Goal: Task Accomplishment & Management: Manage account settings

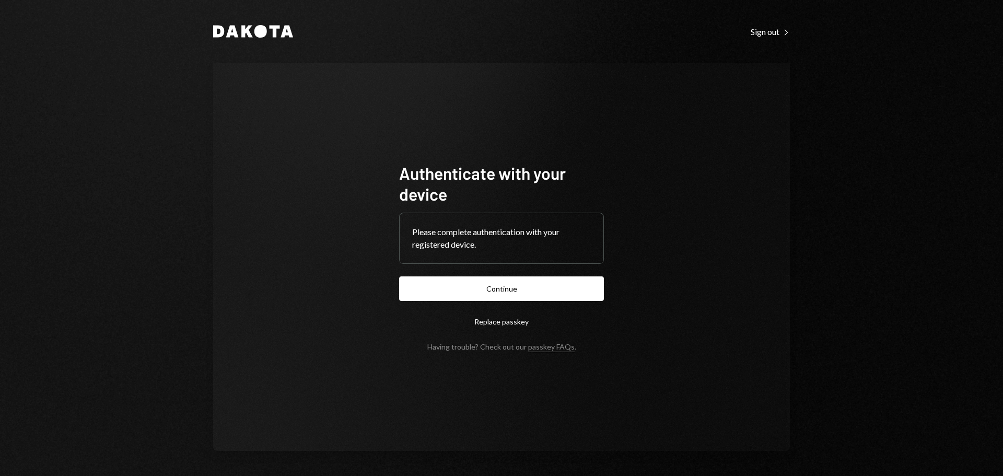
drag, startPoint x: 558, startPoint y: 285, endPoint x: 551, endPoint y: 280, distance: 8.3
click at [558, 285] on button "Continue" at bounding box center [501, 288] width 205 height 25
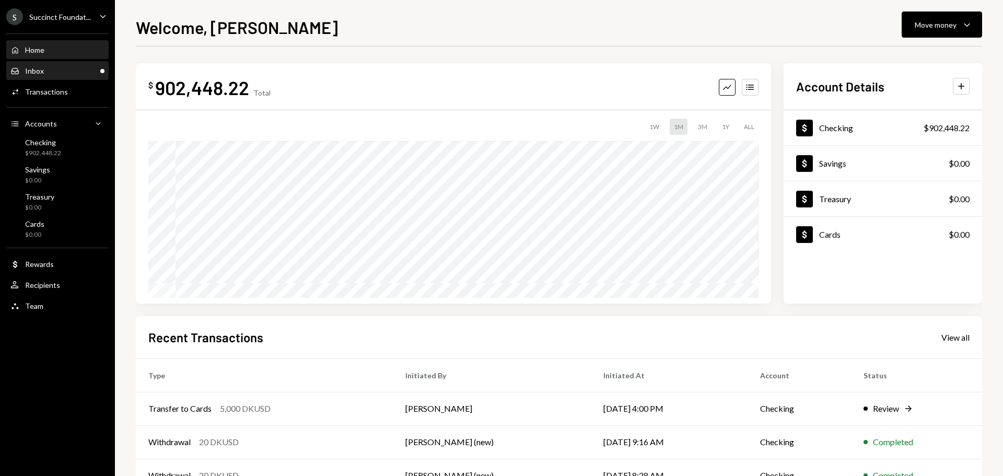
click at [66, 75] on div "Inbox Inbox" at bounding box center [57, 70] width 94 height 9
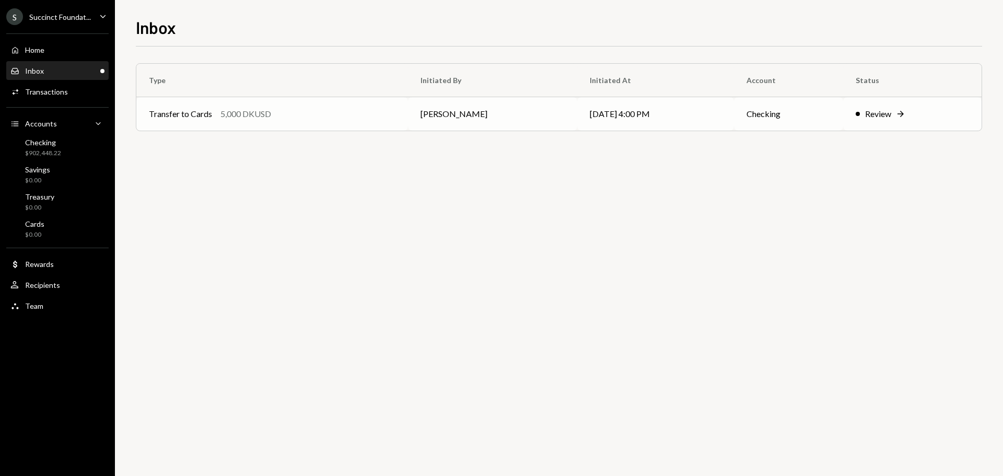
click at [326, 126] on td "Transfer to Cards 5,000 DKUSD" at bounding box center [272, 113] width 272 height 33
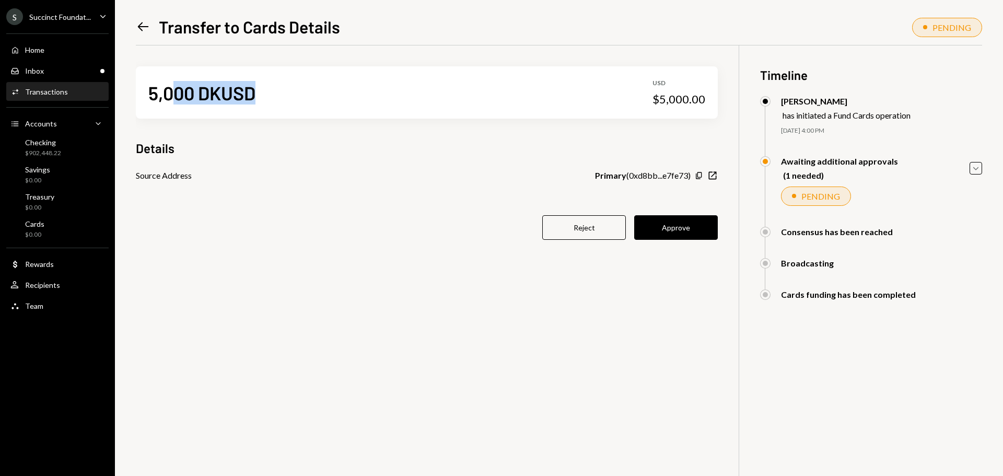
drag, startPoint x: 186, startPoint y: 97, endPoint x: 519, endPoint y: 98, distance: 333.4
click at [519, 98] on div "5,000 DKUSD USD $5,000.00" at bounding box center [427, 92] width 582 height 52
drag, startPoint x: 792, startPoint y: 101, endPoint x: 851, endPoint y: 173, distance: 93.2
click at [863, 97] on div "Bret Shilliday" at bounding box center [846, 101] width 130 height 10
click at [665, 221] on button "Approve" at bounding box center [676, 227] width 84 height 25
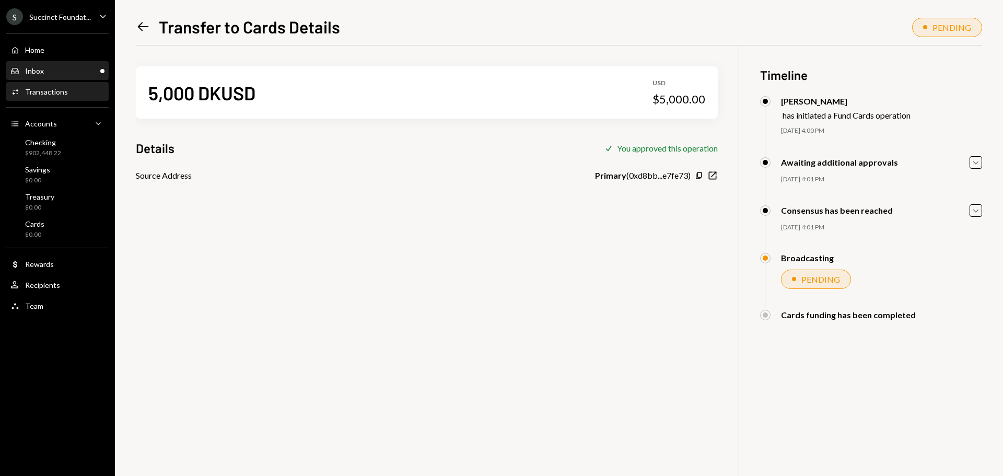
click at [37, 79] on div "Inbox Inbox" at bounding box center [57, 71] width 94 height 18
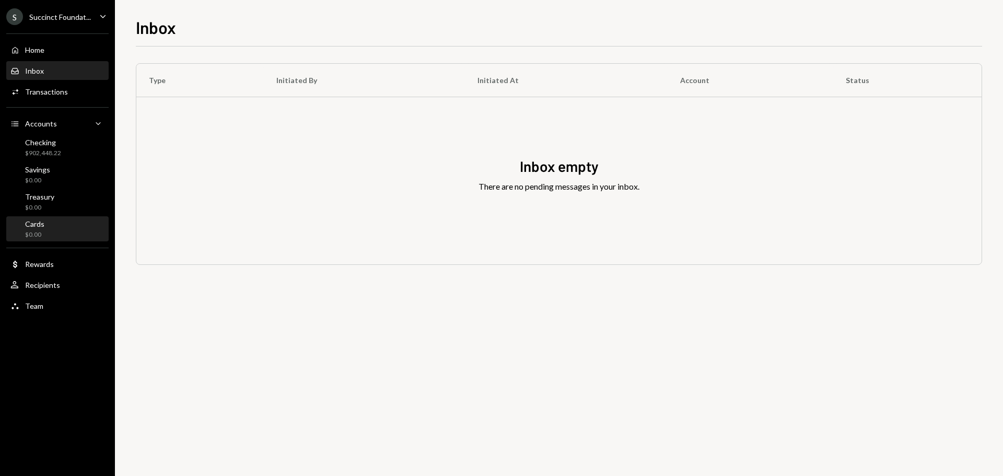
click at [51, 225] on div "Cards $0.00" at bounding box center [57, 229] width 94 height 20
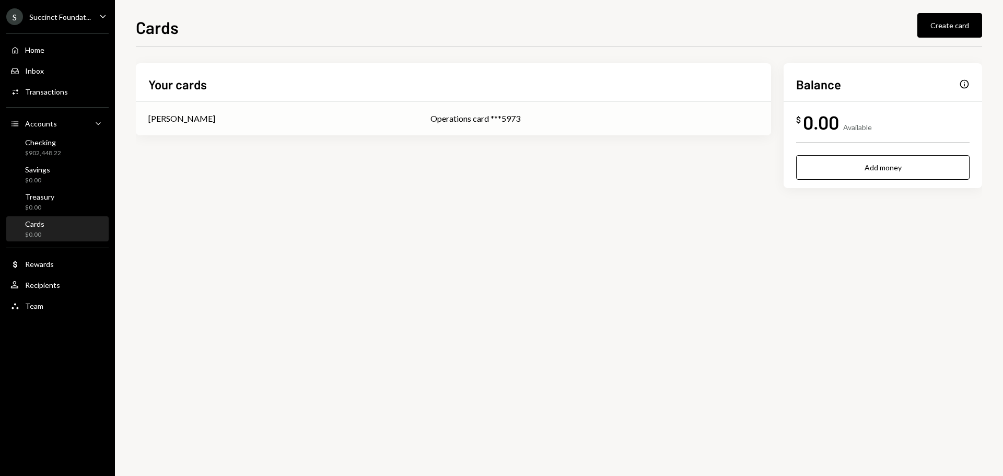
click at [287, 120] on div "[PERSON_NAME]" at bounding box center [276, 118] width 257 height 13
click at [56, 78] on div "Inbox Inbox" at bounding box center [57, 71] width 94 height 18
click at [46, 226] on div "Cards $0.00" at bounding box center [57, 229] width 94 height 20
click at [53, 141] on div "Checking" at bounding box center [43, 142] width 36 height 9
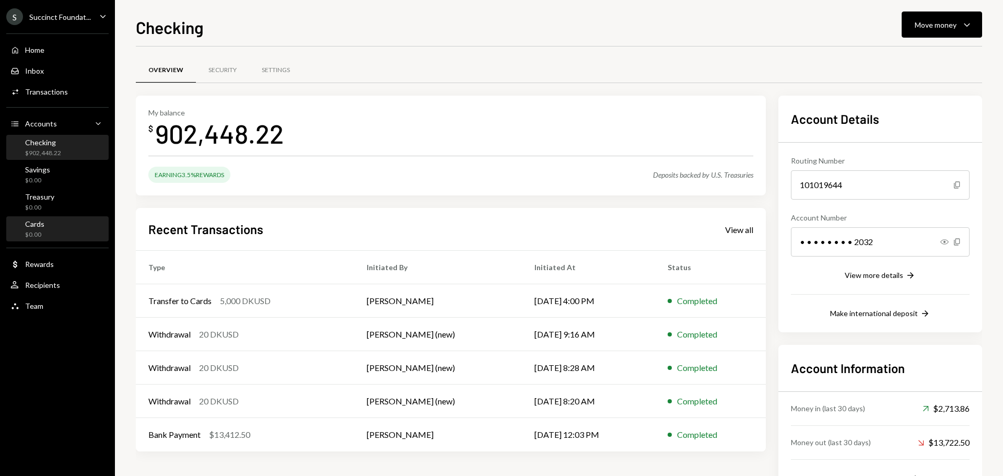
click at [55, 233] on div "Cards $0.00" at bounding box center [57, 229] width 94 height 20
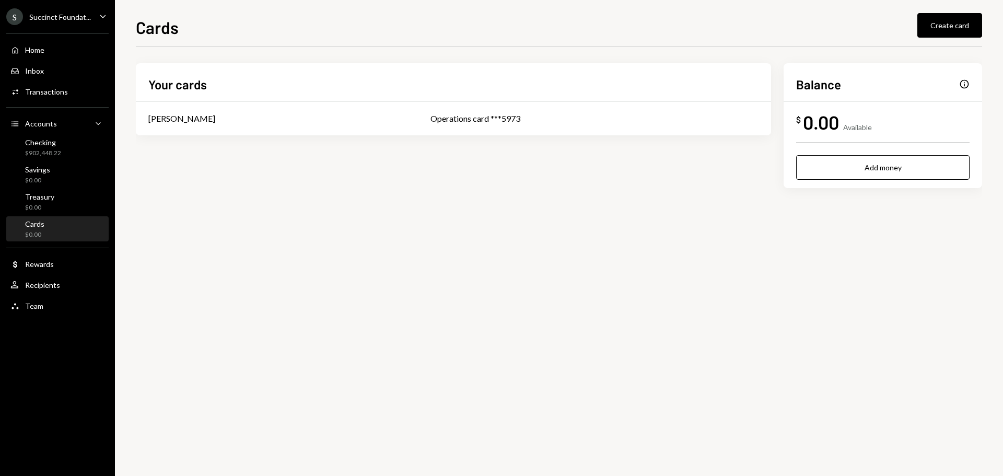
click at [54, 233] on div "Cards $0.00" at bounding box center [57, 229] width 94 height 20
click at [431, 118] on div "Operations card ***5973" at bounding box center [595, 118] width 328 height 13
click at [53, 140] on div "Checking" at bounding box center [43, 142] width 36 height 9
click at [184, 116] on div "[PERSON_NAME]" at bounding box center [181, 118] width 67 height 13
click at [40, 153] on div "$897,448.22" at bounding box center [43, 153] width 36 height 9
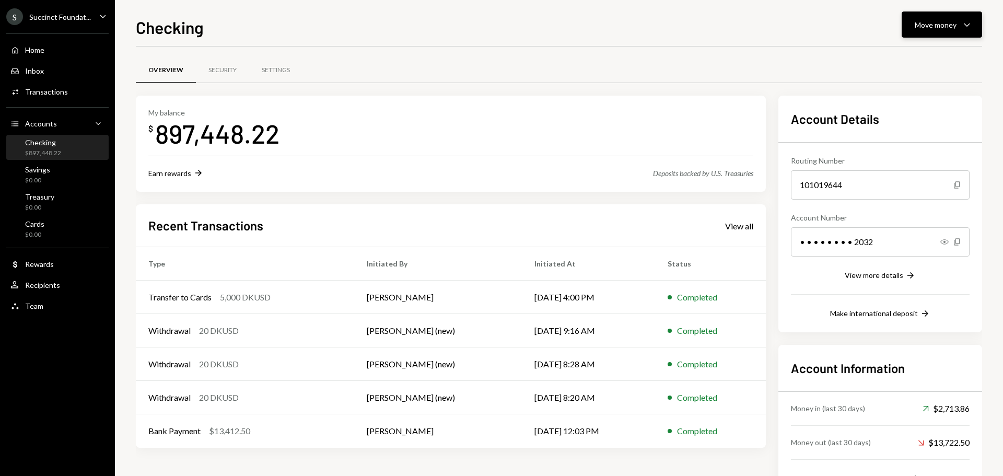
drag, startPoint x: 940, startPoint y: 16, endPoint x: 939, endPoint y: 36, distance: 20.4
click at [940, 16] on button "Move money Caret Down" at bounding box center [942, 24] width 80 height 26
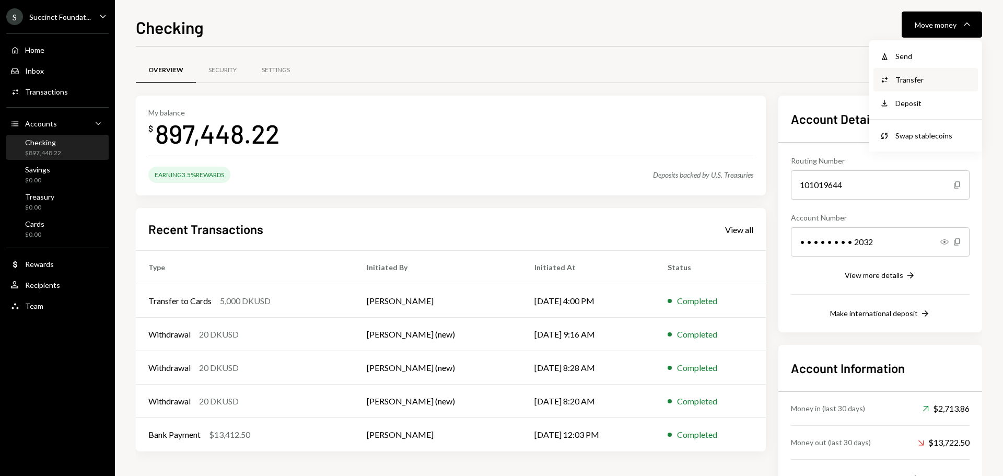
click at [903, 81] on div "Transfer" at bounding box center [934, 79] width 76 height 11
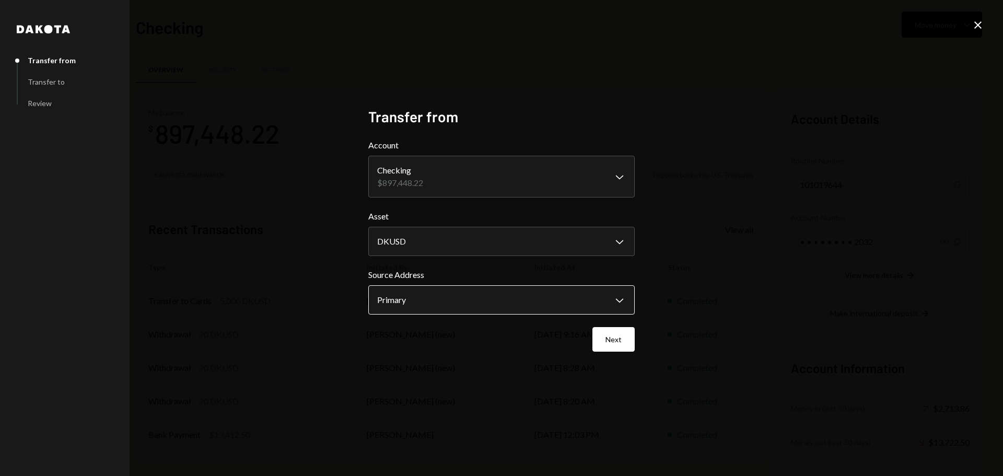
click at [423, 291] on body "S Succinct Foundat... Caret Down Home Home Inbox Inbox Activities Transactions …" at bounding box center [501, 238] width 1003 height 476
click at [401, 177] on body "S Succinct Foundat... Caret Down Home Home Inbox Inbox Activities Transactions …" at bounding box center [501, 238] width 1003 height 476
click at [282, 187] on div "**********" at bounding box center [501, 238] width 1003 height 476
click at [437, 182] on body "S Succinct Foundat... Caret Down Home Home Inbox Inbox Activities Transactions …" at bounding box center [501, 238] width 1003 height 476
click at [975, 22] on icon "Close" at bounding box center [978, 25] width 13 height 13
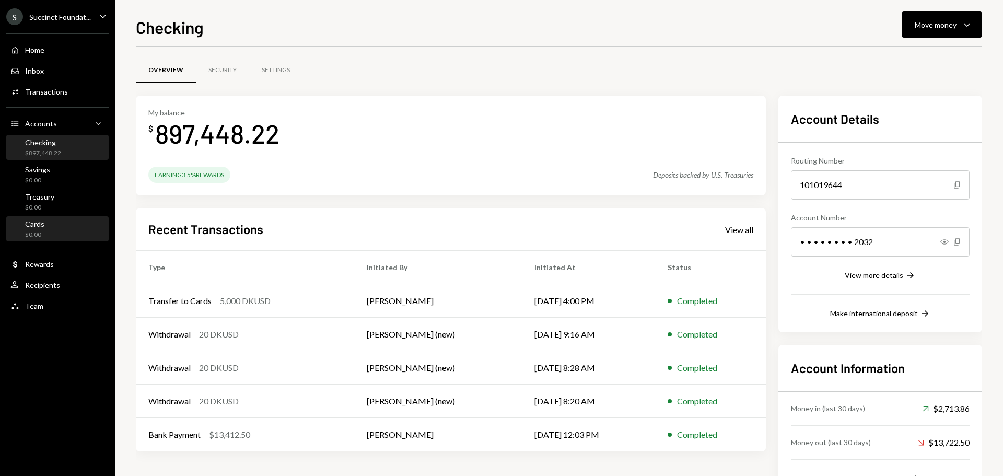
click at [49, 227] on div "Cards $0.00" at bounding box center [57, 229] width 94 height 20
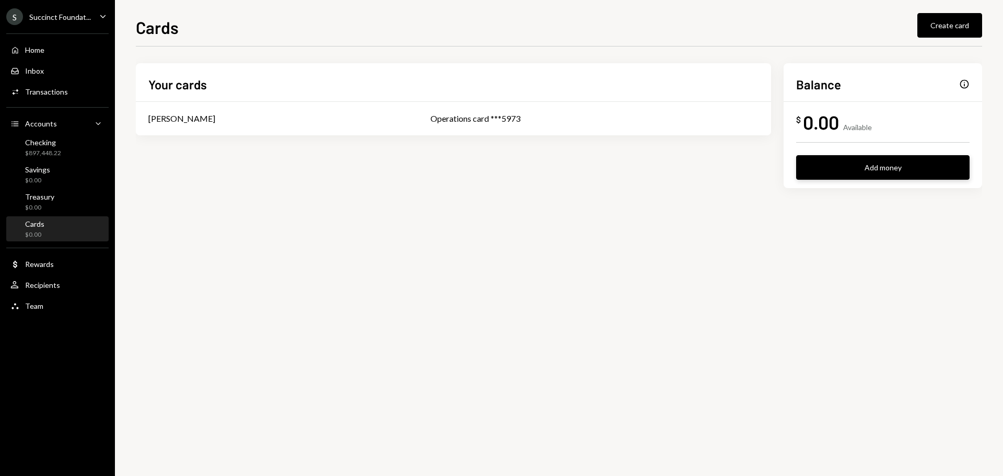
click at [837, 164] on button "Add money" at bounding box center [882, 167] width 173 height 25
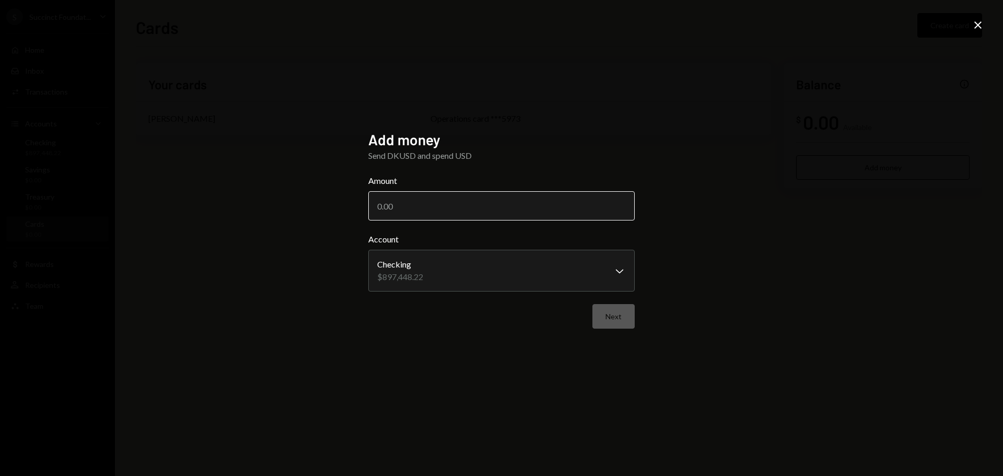
click at [421, 208] on input "Amount" at bounding box center [501, 205] width 267 height 29
click at [389, 214] on input "Amount" at bounding box center [501, 205] width 267 height 29
drag, startPoint x: 367, startPoint y: 158, endPoint x: 543, endPoint y: 163, distance: 176.7
click at [543, 163] on div "**********" at bounding box center [502, 238] width 292 height 240
click at [545, 157] on div "Send DKUSD and spend USD" at bounding box center [501, 155] width 267 height 13
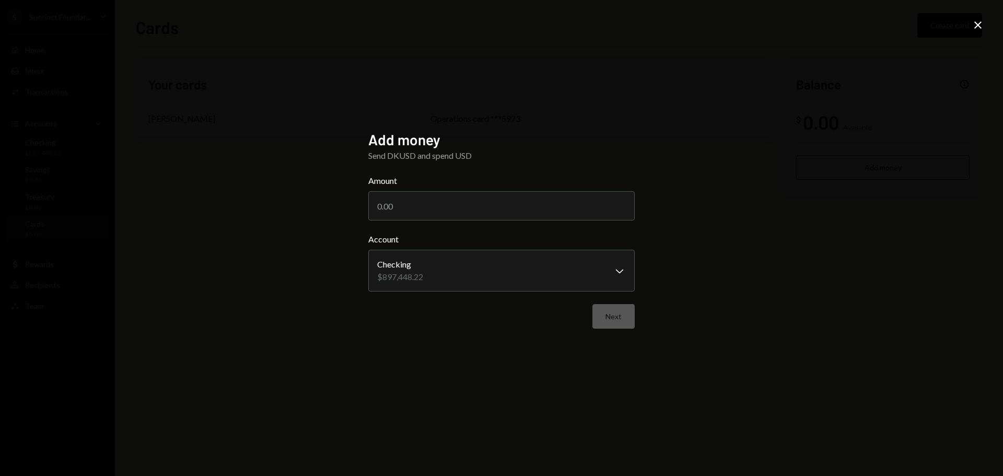
click at [978, 24] on icon "Close" at bounding box center [978, 25] width 13 height 13
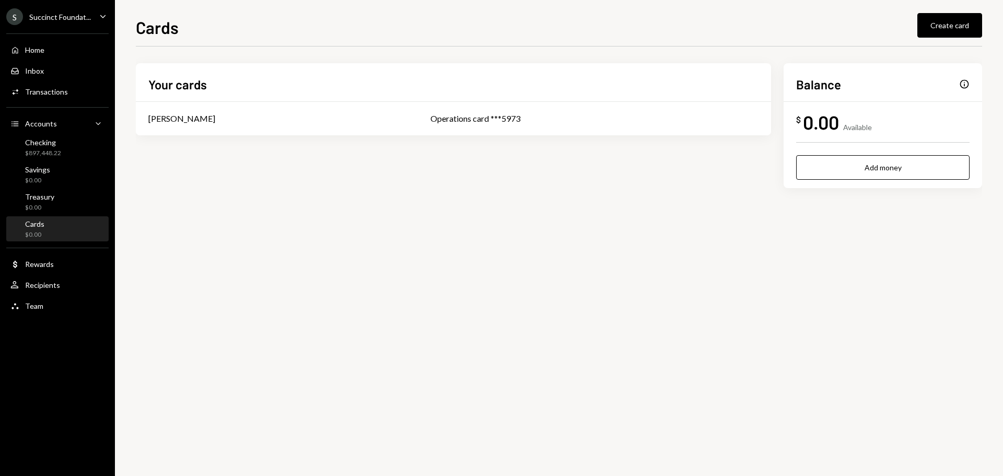
click at [47, 234] on div "Cards $0.00" at bounding box center [57, 229] width 94 height 20
click at [48, 138] on div "Checking" at bounding box center [43, 142] width 36 height 9
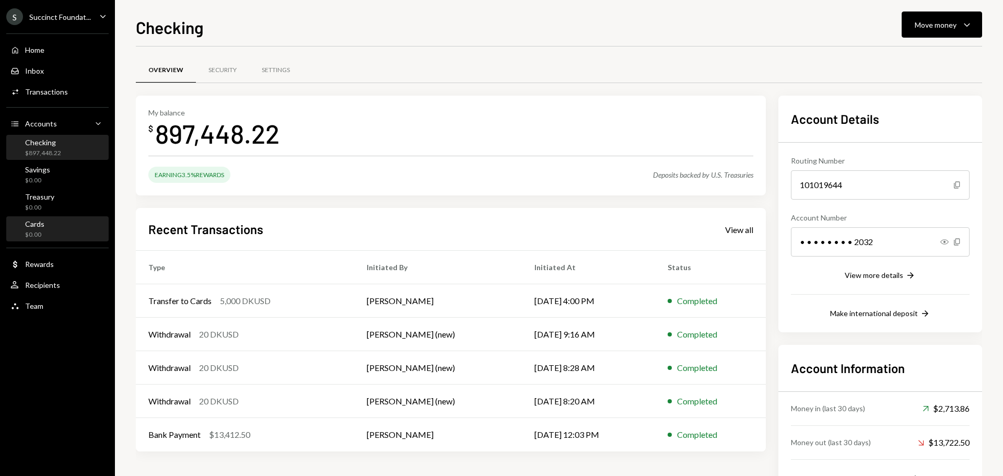
click at [48, 219] on div "Cards $0.00" at bounding box center [57, 229] width 94 height 20
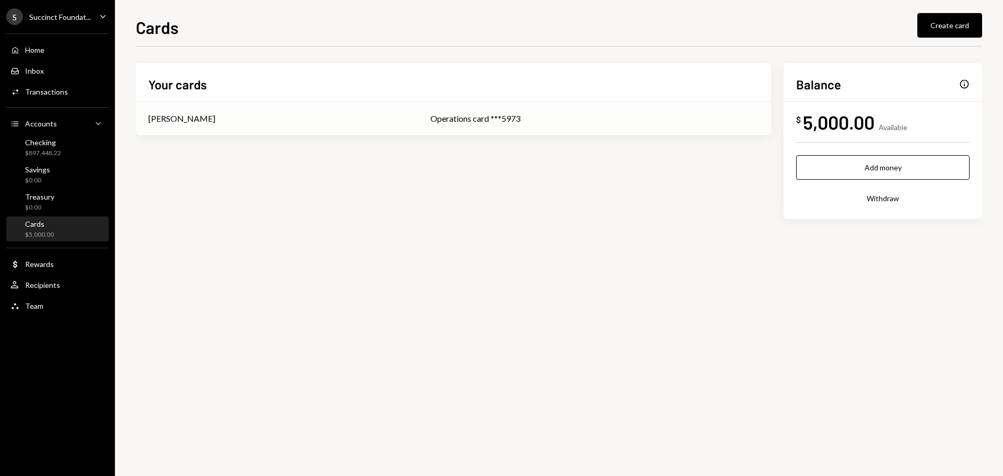
click at [187, 119] on div "[PERSON_NAME]" at bounding box center [181, 118] width 67 height 13
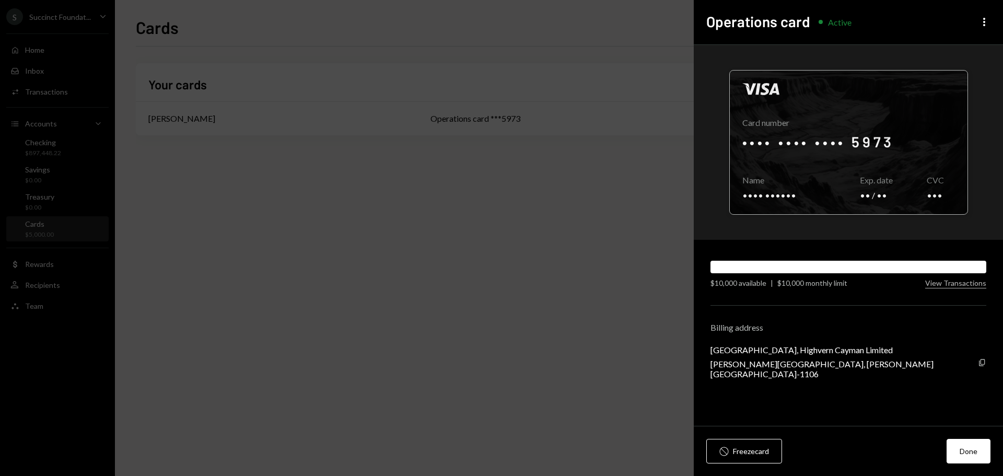
click at [885, 137] on div at bounding box center [849, 143] width 238 height 144
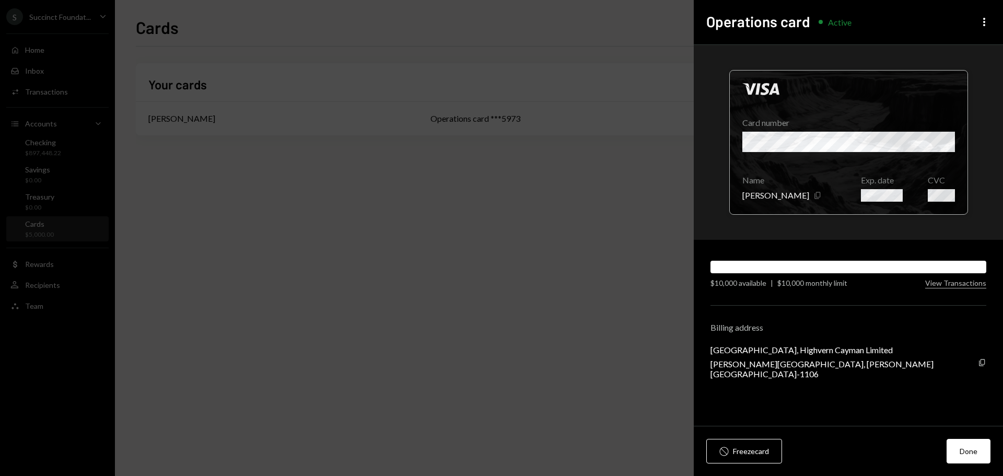
click at [814, 195] on icon "Copy" at bounding box center [818, 195] width 8 height 8
drag, startPoint x: 580, startPoint y: 251, endPoint x: 599, endPoint y: 235, distance: 24.8
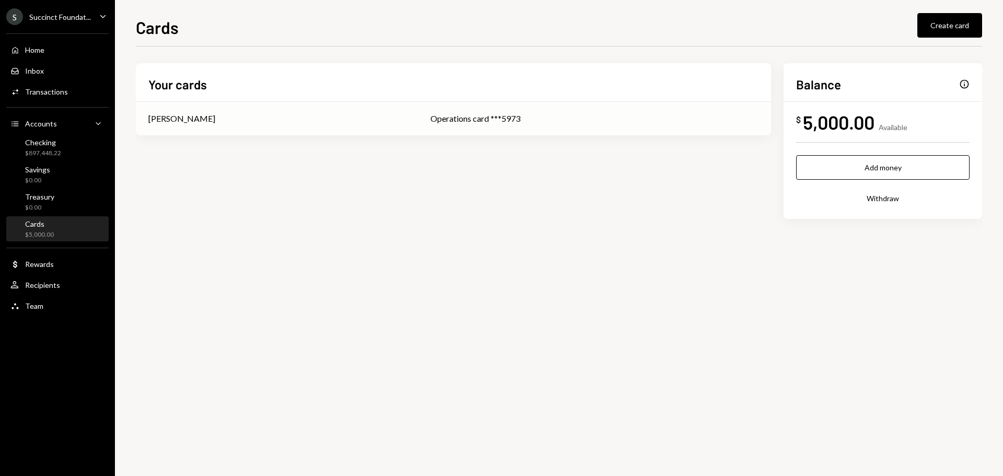
click at [436, 113] on div "Operations card ***5973" at bounding box center [595, 118] width 328 height 13
click at [419, 130] on td "Operations card ***5973" at bounding box center [594, 118] width 353 height 33
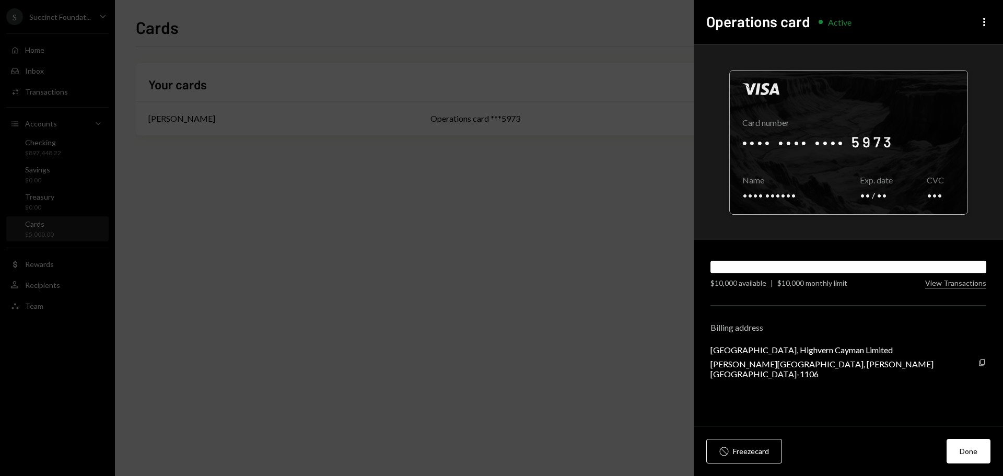
click at [812, 146] on div at bounding box center [849, 143] width 238 height 144
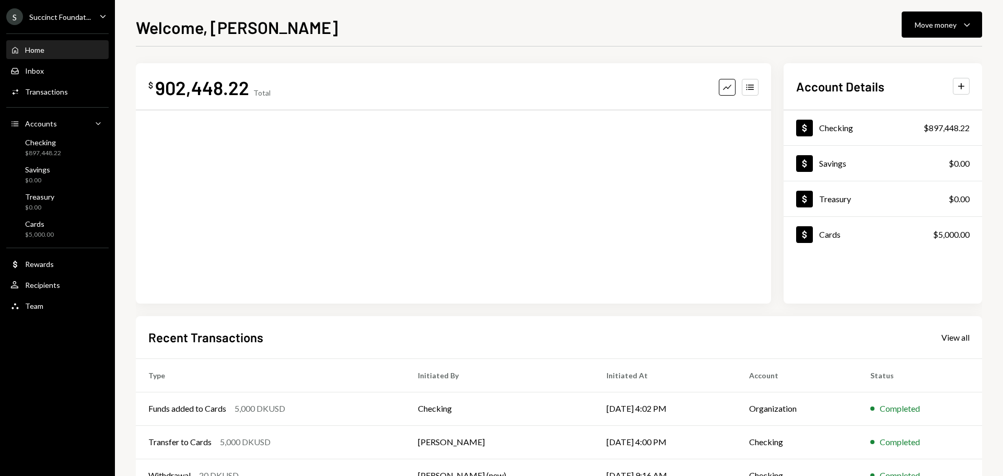
click at [65, 13] on div "Succinct Foundat..." at bounding box center [60, 17] width 62 height 9
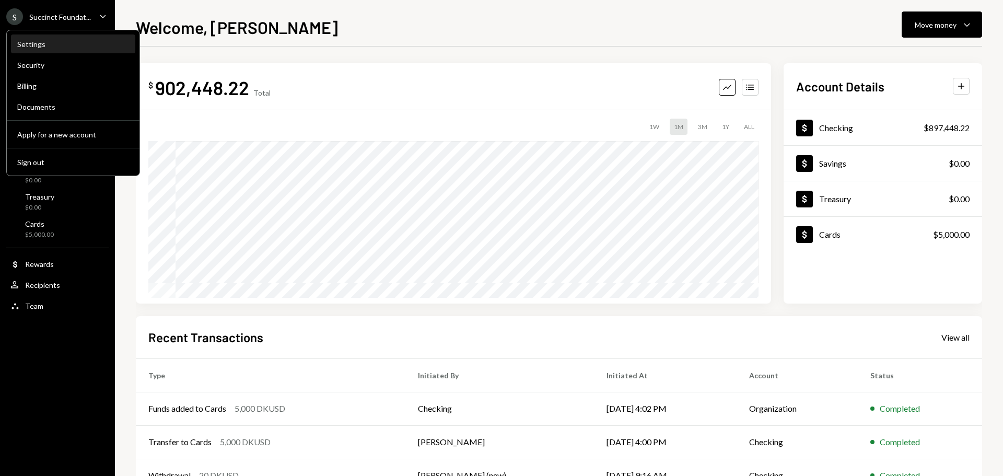
click at [45, 44] on div "Settings" at bounding box center [73, 44] width 112 height 9
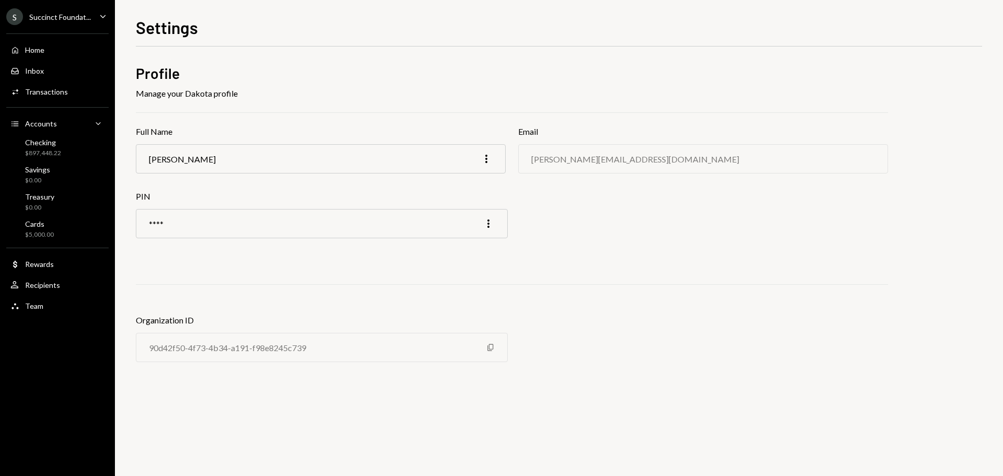
click at [68, 10] on div "S Succinct Foundat..." at bounding box center [48, 16] width 85 height 17
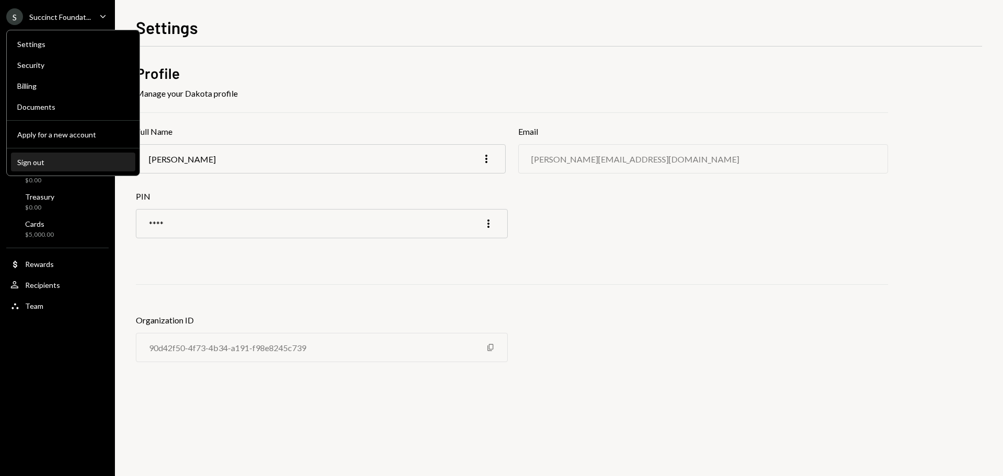
click at [33, 163] on div "Sign out" at bounding box center [73, 162] width 112 height 9
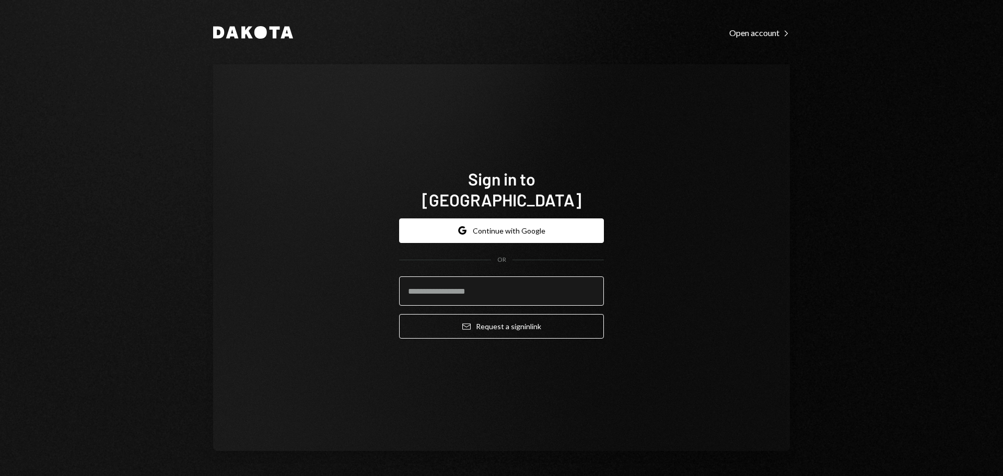
click at [503, 276] on input "email" at bounding box center [501, 290] width 205 height 29
click at [495, 223] on button "Google Continue with Google" at bounding box center [501, 230] width 205 height 25
